Goal: Find specific page/section: Find specific page/section

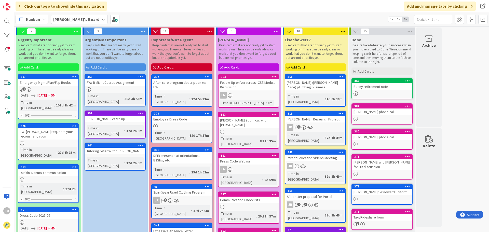
click at [47, 90] on div "1" at bounding box center [48, 89] width 60 height 4
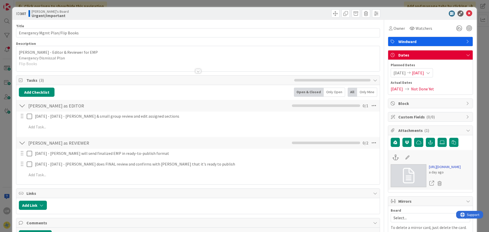
click at [434, 170] on link "https://windwardny-my.sharepoint.com/:w:/g/personal/jrosenshine_thewindwardscho…" at bounding box center [445, 166] width 32 height 5
click at [466, 14] on icon at bounding box center [469, 13] width 6 height 6
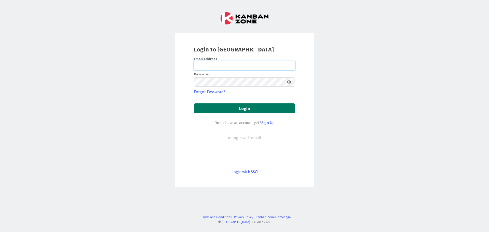
type input "[EMAIL_ADDRESS][DOMAIN_NAME]"
click at [256, 109] on button "Login" at bounding box center [244, 108] width 101 height 10
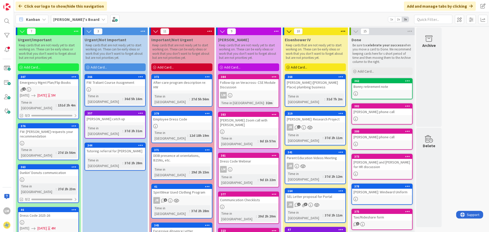
click at [43, 100] on div "Time in Column" at bounding box center [38, 105] width 36 height 11
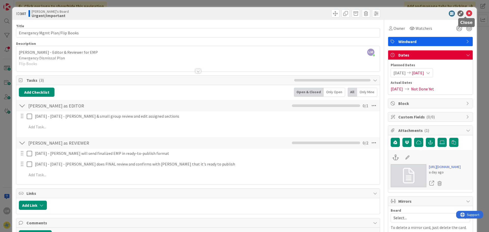
click at [467, 15] on icon at bounding box center [469, 13] width 6 height 6
